Goal: Task Accomplishment & Management: Manage account settings

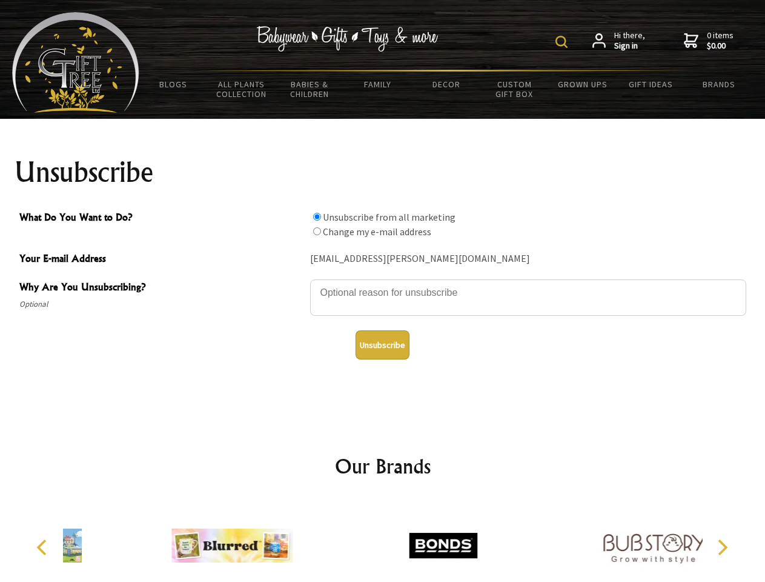
click at [564, 42] on img at bounding box center [562, 42] width 12 height 12
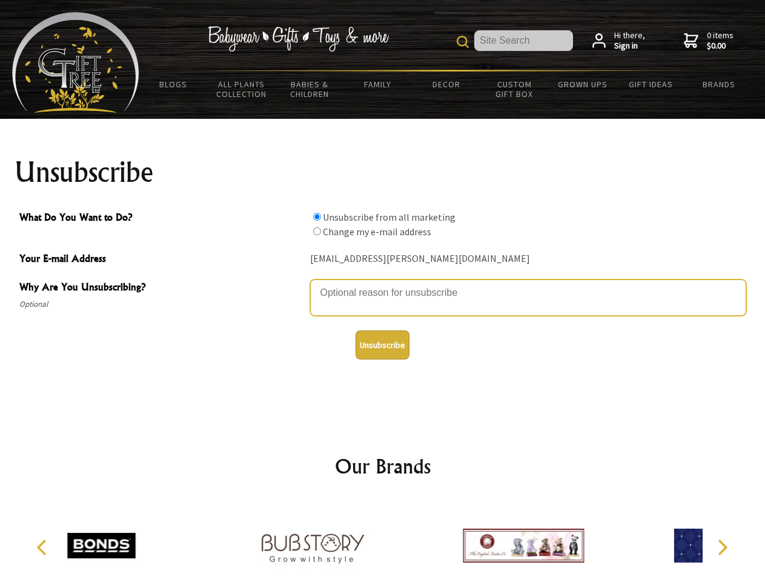
click at [383, 284] on textarea "Why Are You Unsubscribing?" at bounding box center [528, 297] width 436 height 36
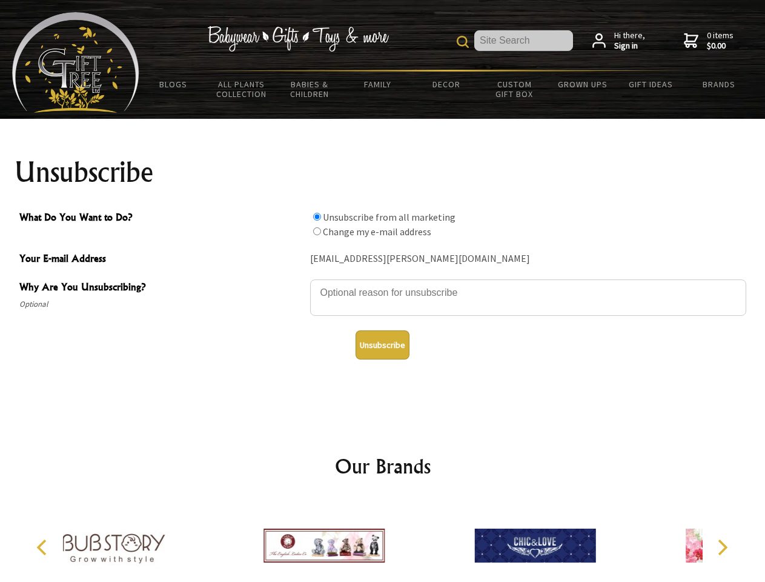
click at [317, 216] on input "What Do You Want to Do?" at bounding box center [317, 217] width 8 height 8
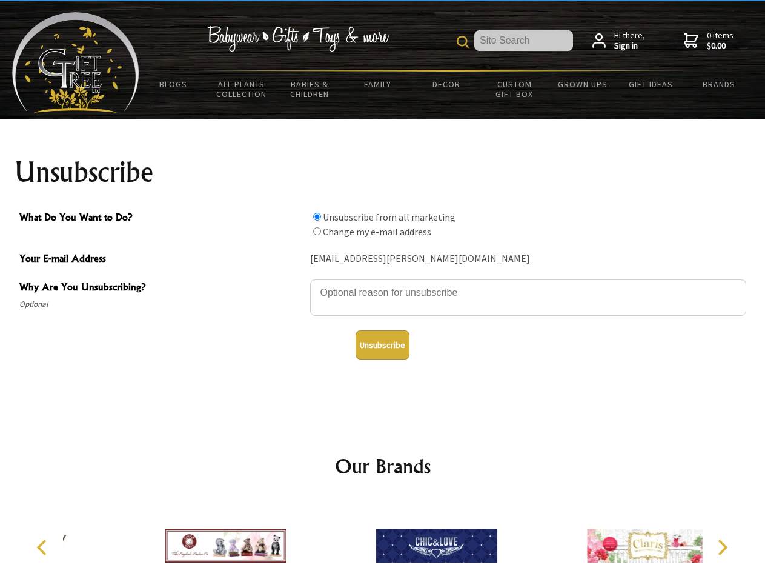
click at [317, 231] on input "What Do You Want to Do?" at bounding box center [317, 231] width 8 height 8
radio input "true"
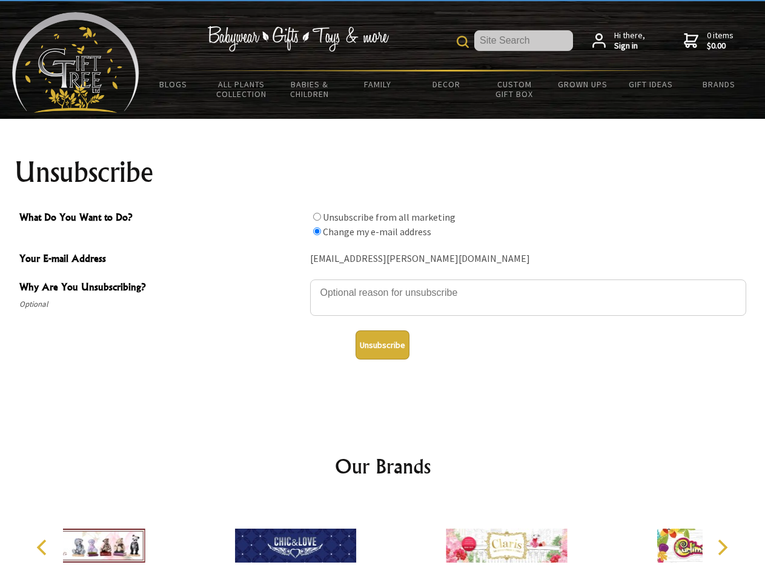
click at [382, 345] on button "Unsubscribe" at bounding box center [383, 344] width 54 height 29
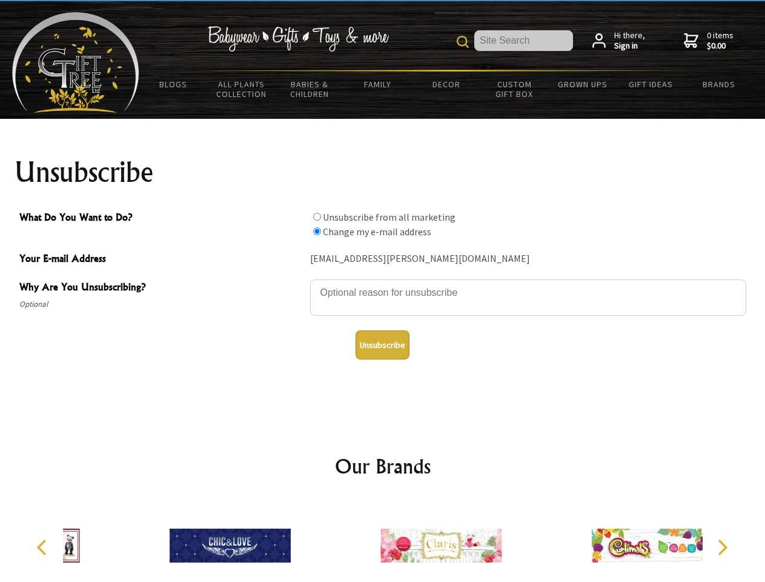
click at [383, 541] on img at bounding box center [441, 545] width 121 height 91
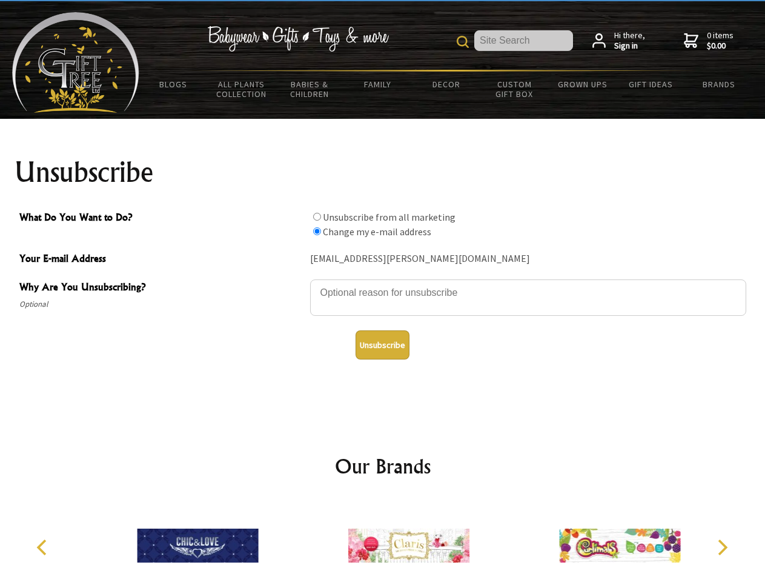
click at [44, 547] on icon "Previous" at bounding box center [43, 547] width 16 height 16
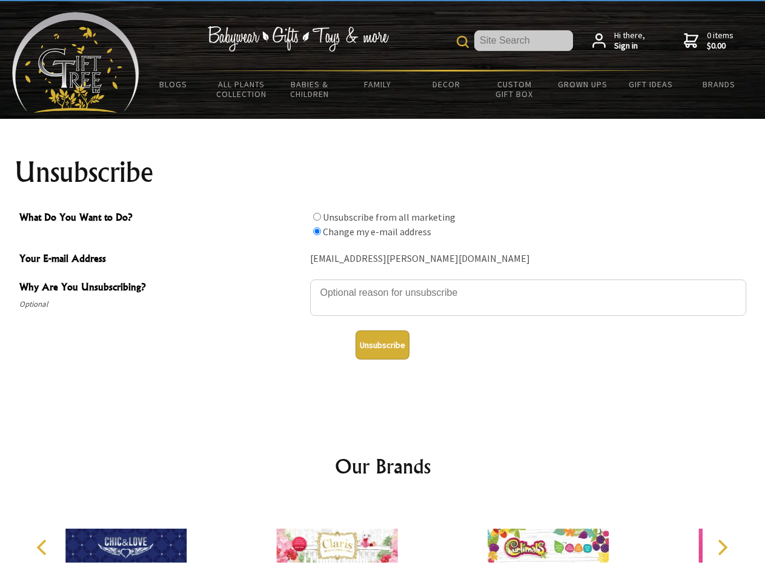
click at [722, 547] on icon "Next" at bounding box center [722, 547] width 16 height 16
